Goal: Transaction & Acquisition: Register for event/course

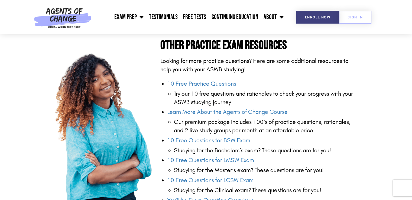
scroll to position [515, 0]
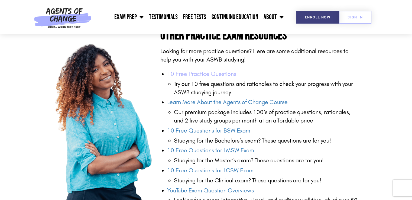
click at [209, 70] on link "10 Free Practice Questions" at bounding box center [201, 73] width 69 height 7
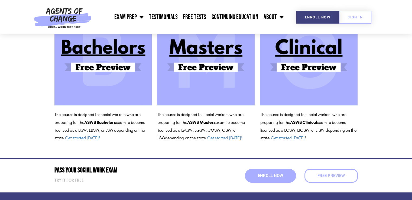
scroll to position [81, 0]
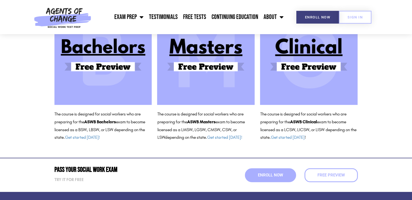
click at [300, 63] on img at bounding box center [309, 56] width 98 height 98
click at [285, 137] on link "Get started today" at bounding box center [288, 137] width 34 height 5
